Goal: Transaction & Acquisition: Purchase product/service

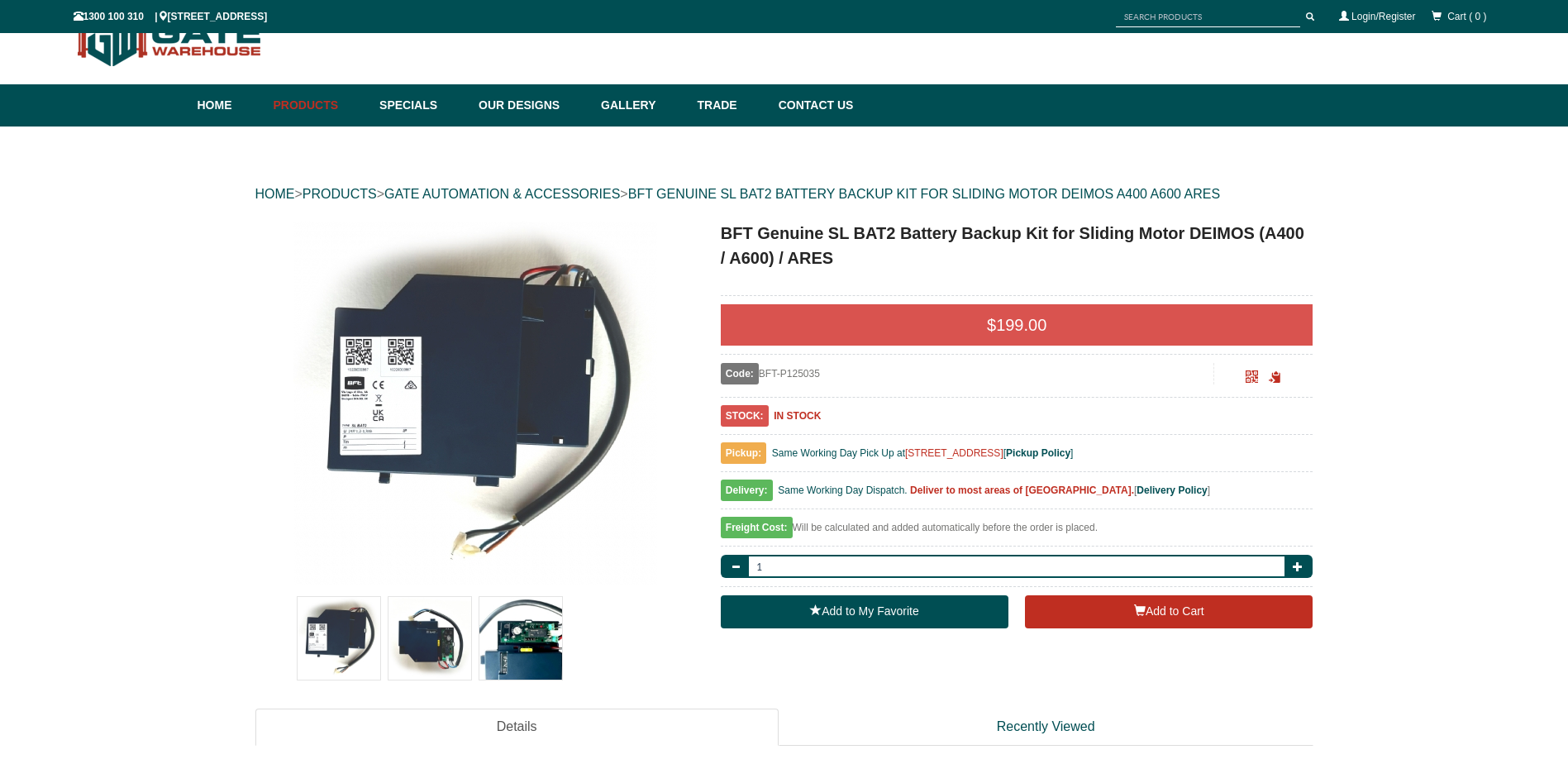
click at [335, 636] on img at bounding box center [339, 638] width 83 height 83
